Goal: Information Seeking & Learning: Learn about a topic

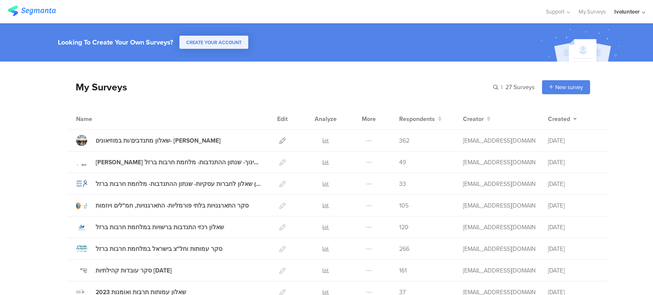
scroll to position [42, 0]
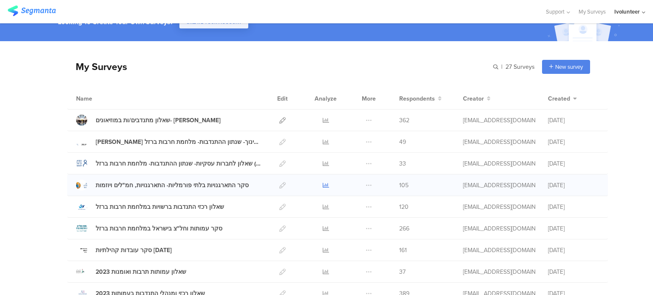
click at [324, 184] on icon at bounding box center [325, 185] width 6 height 6
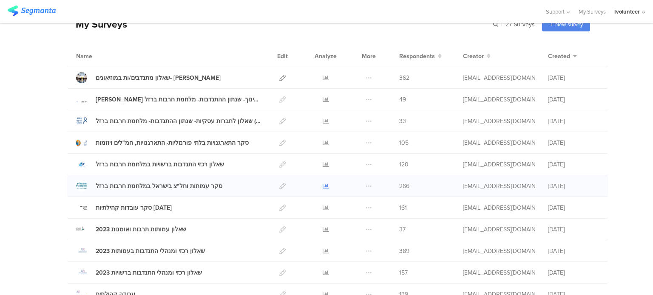
click at [322, 186] on icon at bounding box center [325, 186] width 6 height 6
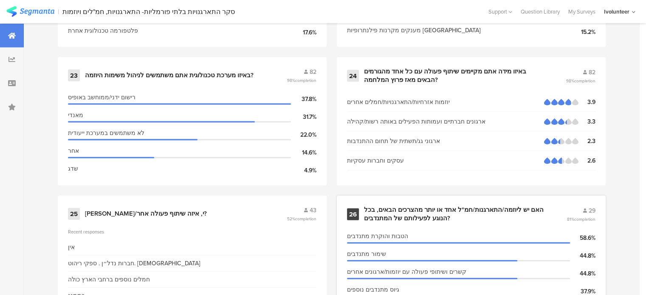
scroll to position [1827, 0]
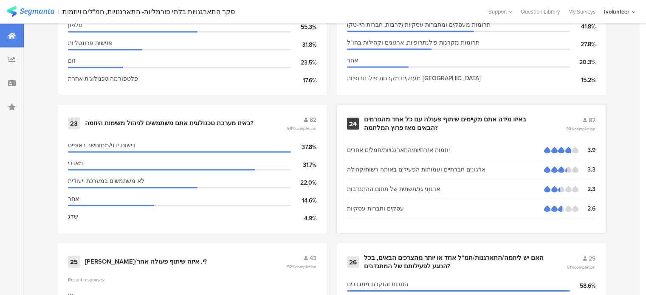
click at [438, 116] on div "באיזו מידה אתם מקיימים שיתוף פעולה עם כל אחד מהגורמים הבאים מאז פרוץ המלחמה?" at bounding box center [454, 124] width 181 height 17
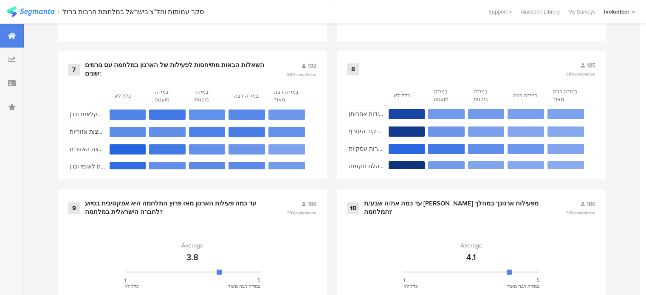
scroll to position [722, 0]
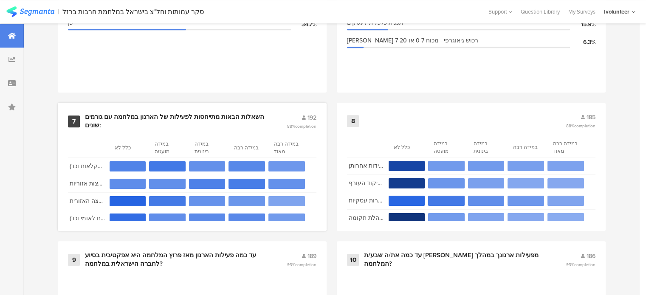
click at [234, 118] on div "השאלות הבאות מתייחסות לפעילות של הארגון במלחמה עם גורמים שונים:" at bounding box center [175, 121] width 181 height 17
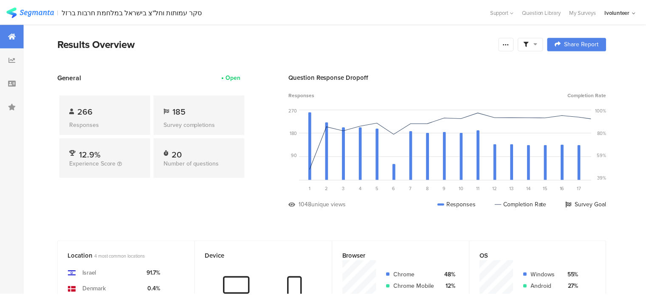
scroll to position [722, 0]
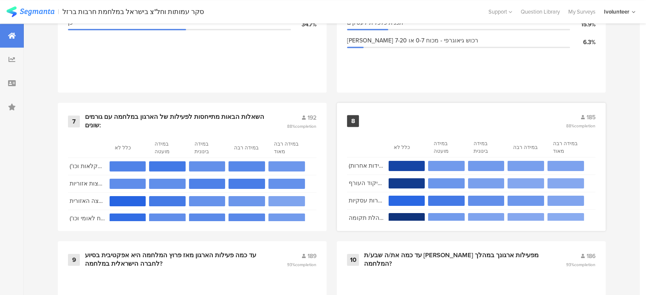
click at [359, 122] on div "8" at bounding box center [353, 121] width 12 height 12
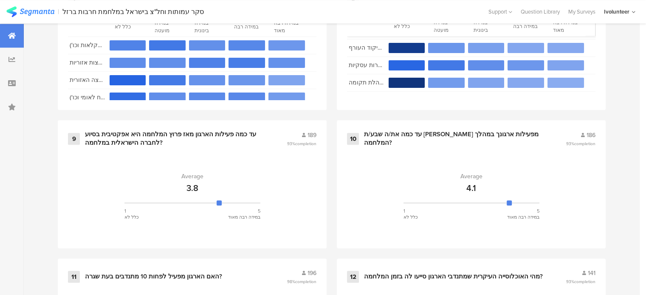
scroll to position [892, 0]
